Goal: Find contact information: Find contact information

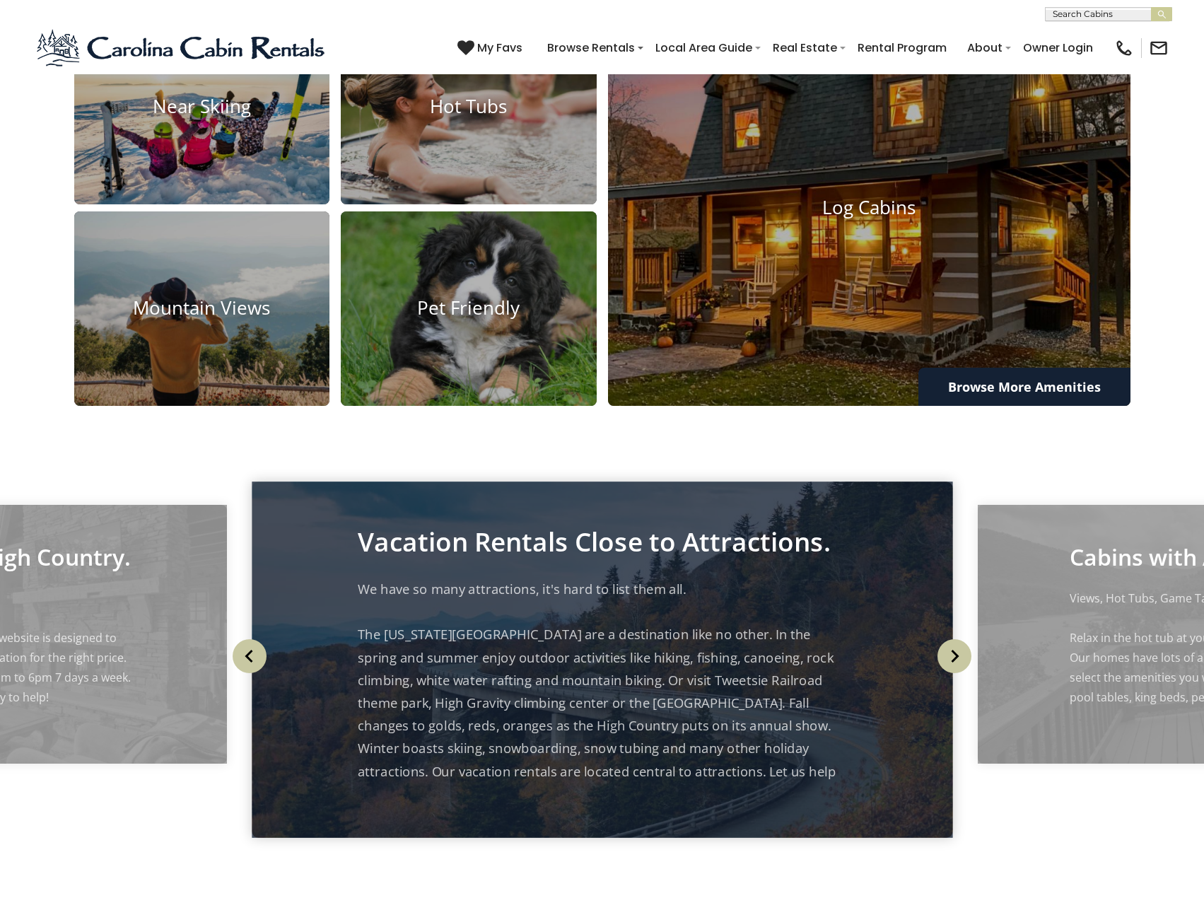
scroll to position [1196, 0]
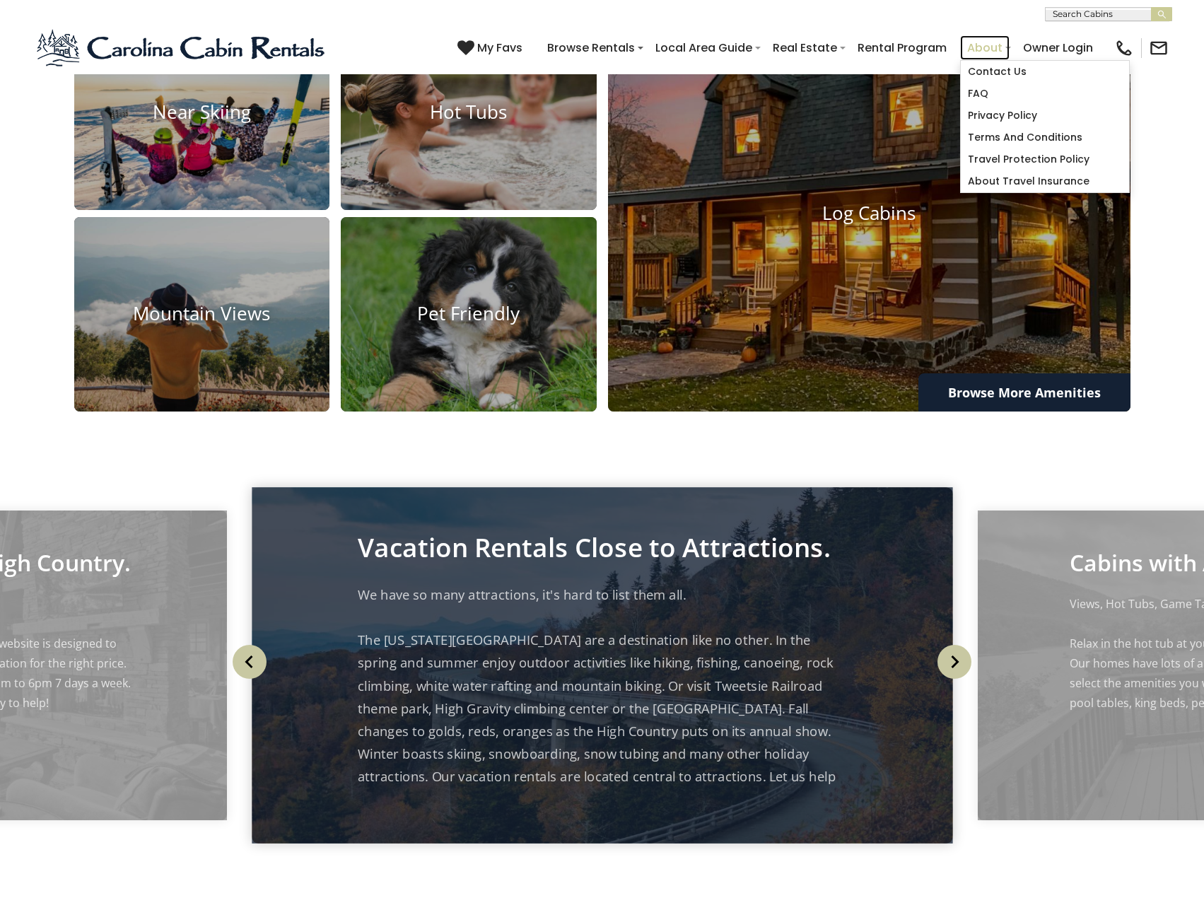
click at [980, 50] on link "About" at bounding box center [984, 47] width 49 height 25
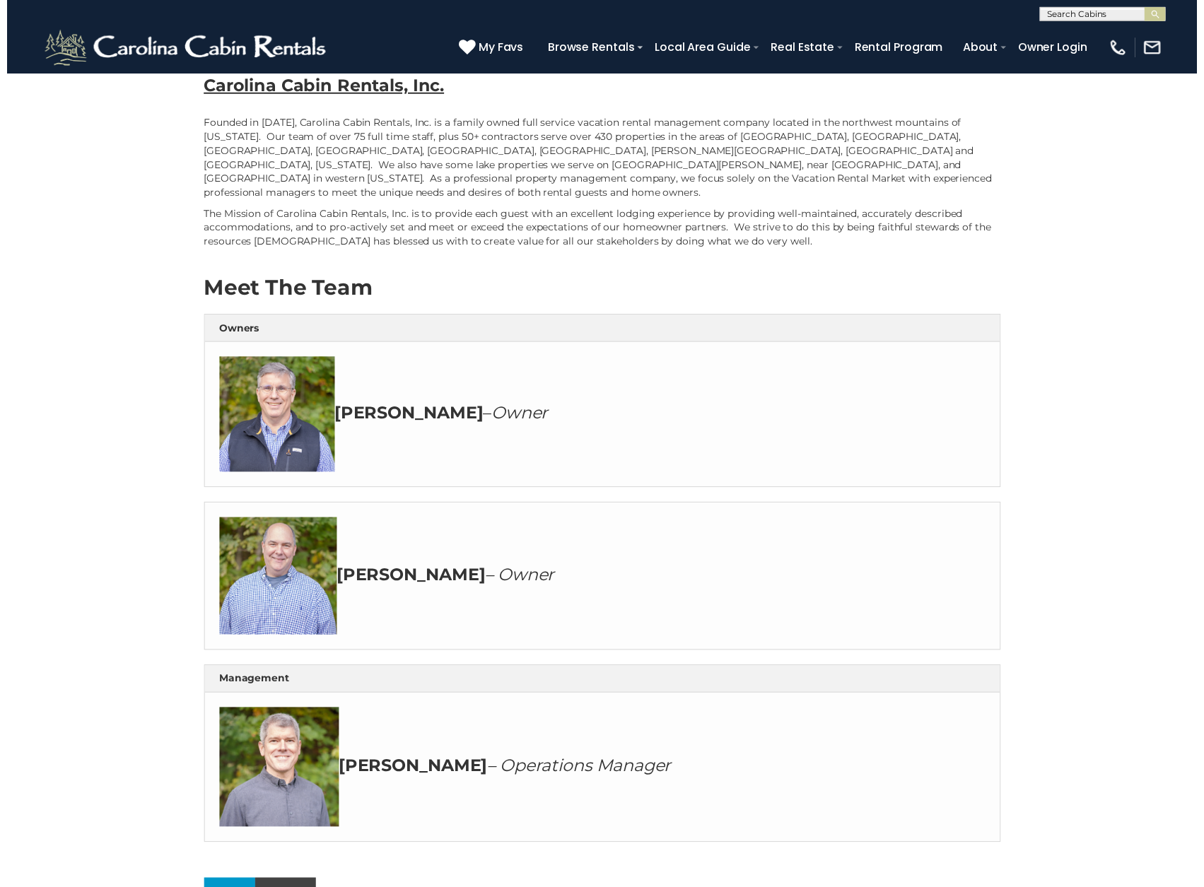
scroll to position [283, 0]
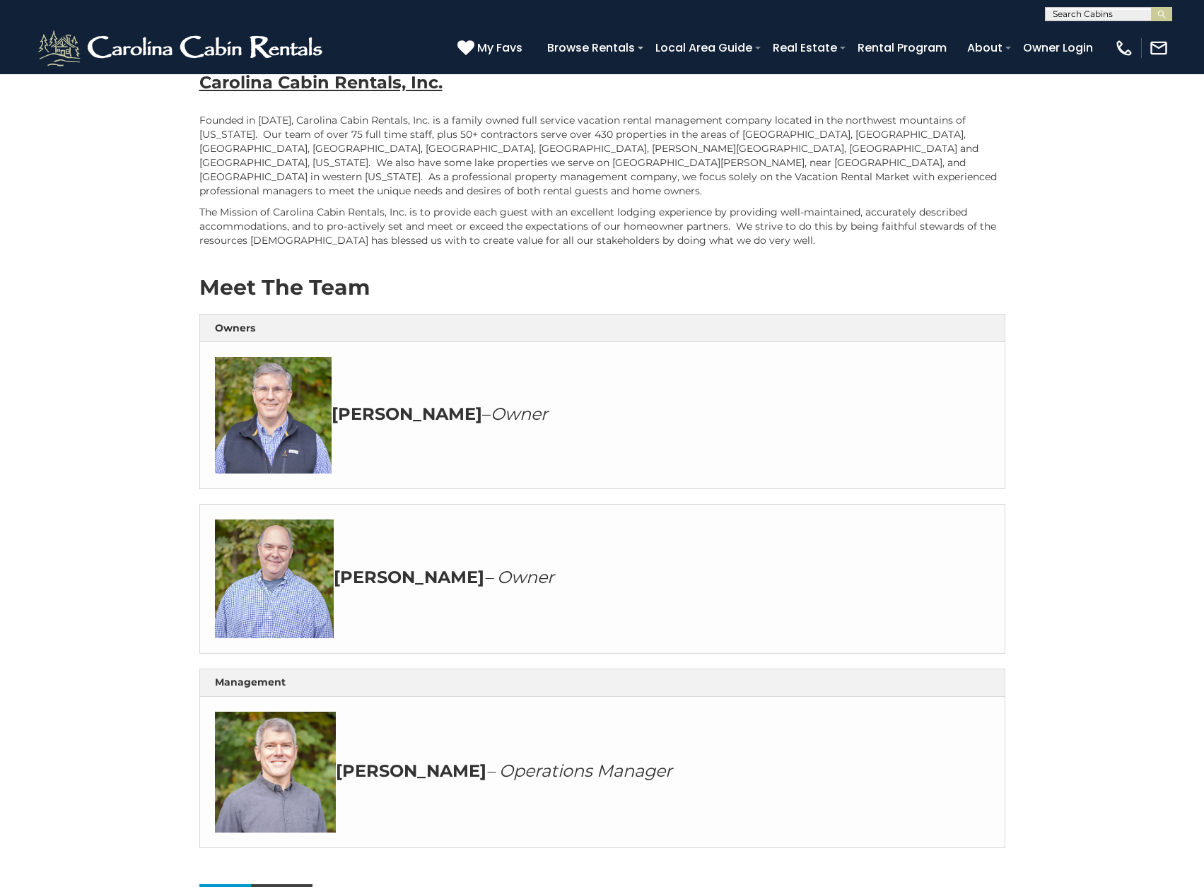
click at [596, 206] on p "The Mission of Carolina Cabin Rentals, Inc. is to provide each guest with an ex…" at bounding box center [602, 226] width 806 height 42
drag, startPoint x: 397, startPoint y: 566, endPoint x: 346, endPoint y: 568, distance: 51.7
click at [346, 568] on strong "David" at bounding box center [409, 577] width 151 height 20
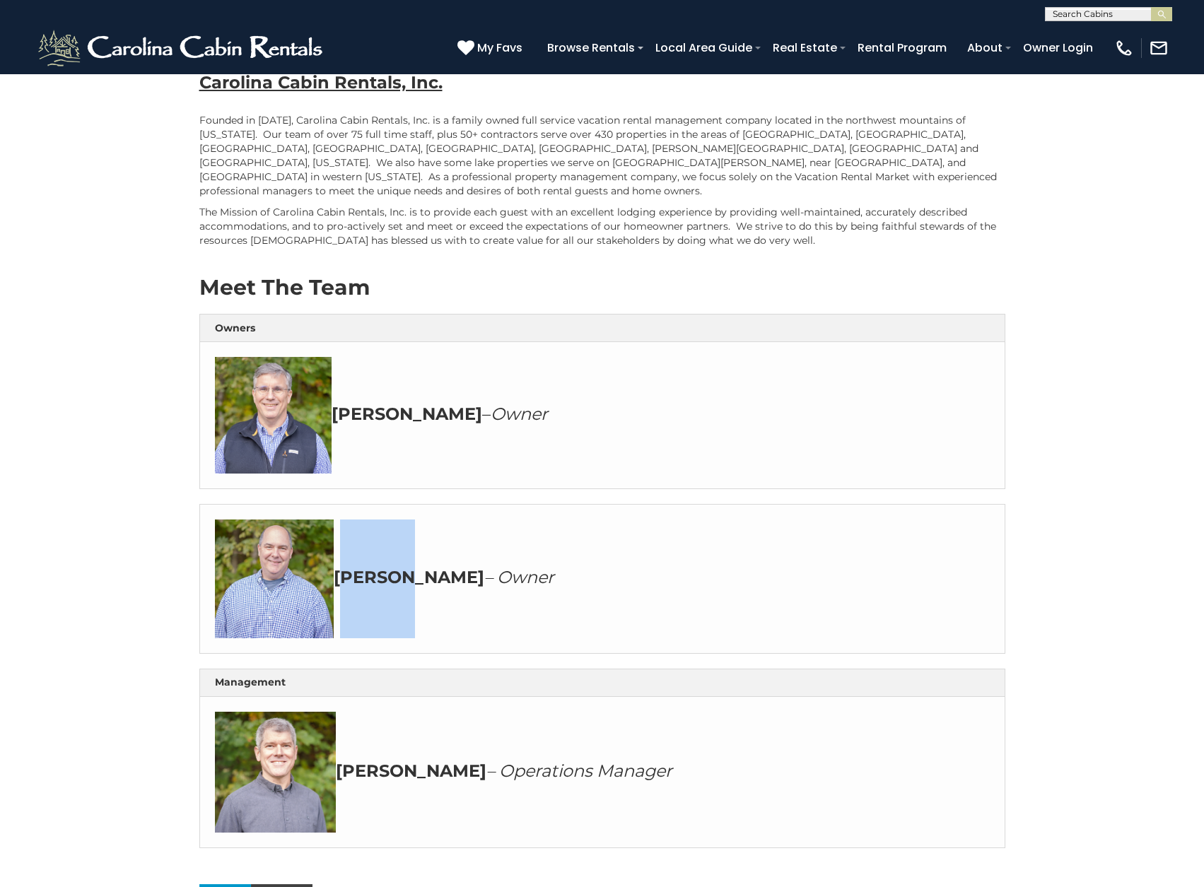
copy strong "David"
click at [115, 221] on div "Carolina Cabin Rentals – About Us Carolina Cabin Rentals, Inc. Founded in 2008,…" at bounding box center [602, 385] width 1204 height 1188
